Goal: Task Accomplishment & Management: Use online tool/utility

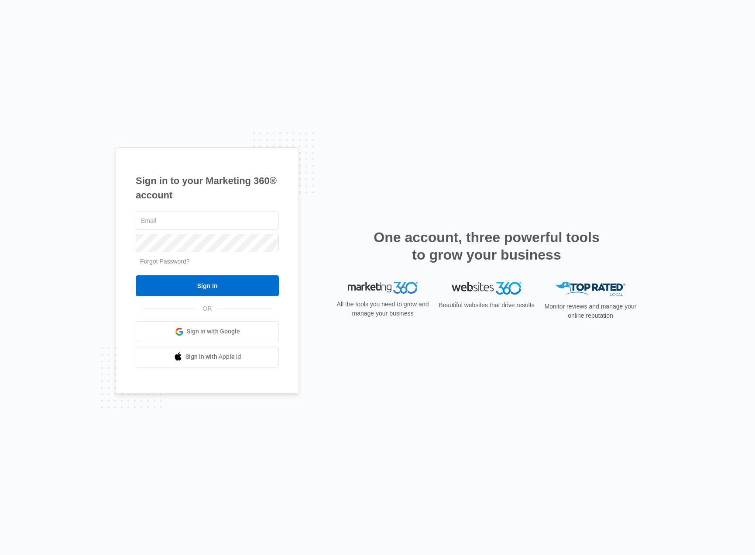
type input "[EMAIL_ADDRESS][DOMAIN_NAME]"
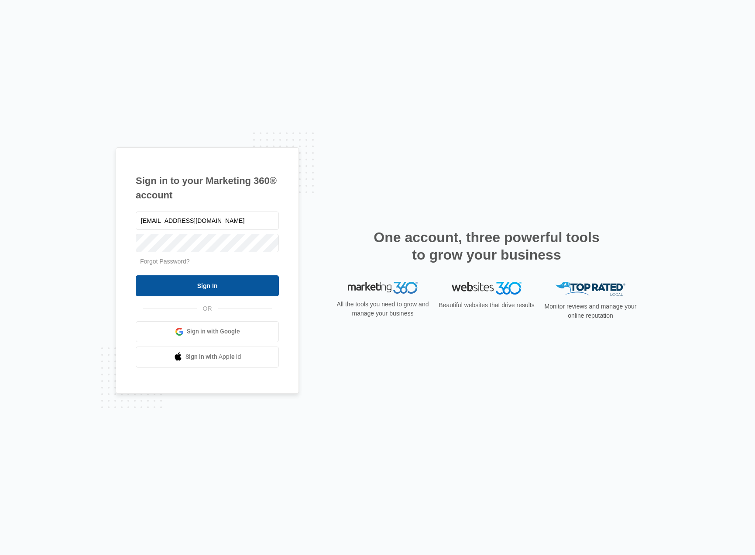
click at [225, 289] on input "Sign In" at bounding box center [207, 285] width 143 height 21
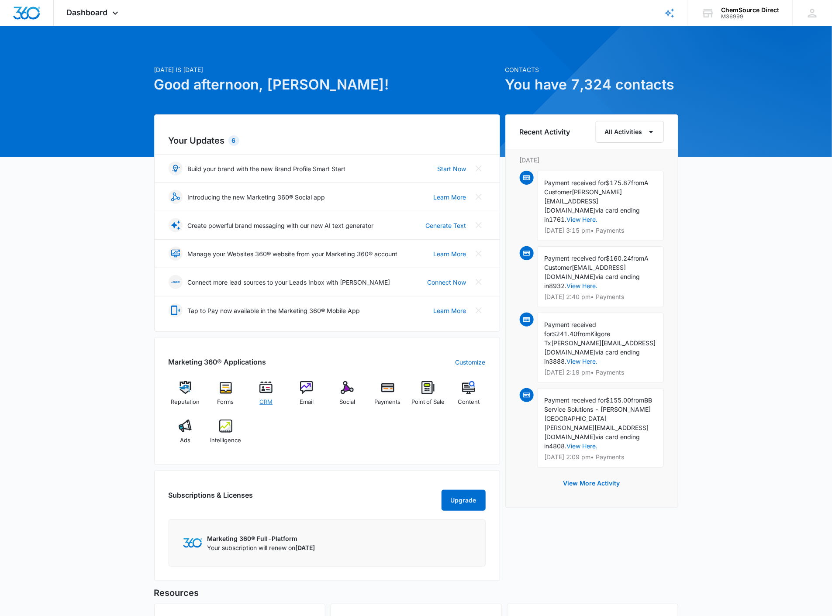
click at [267, 395] on div "CRM" at bounding box center [266, 396] width 34 height 31
